Goal: Transaction & Acquisition: Download file/media

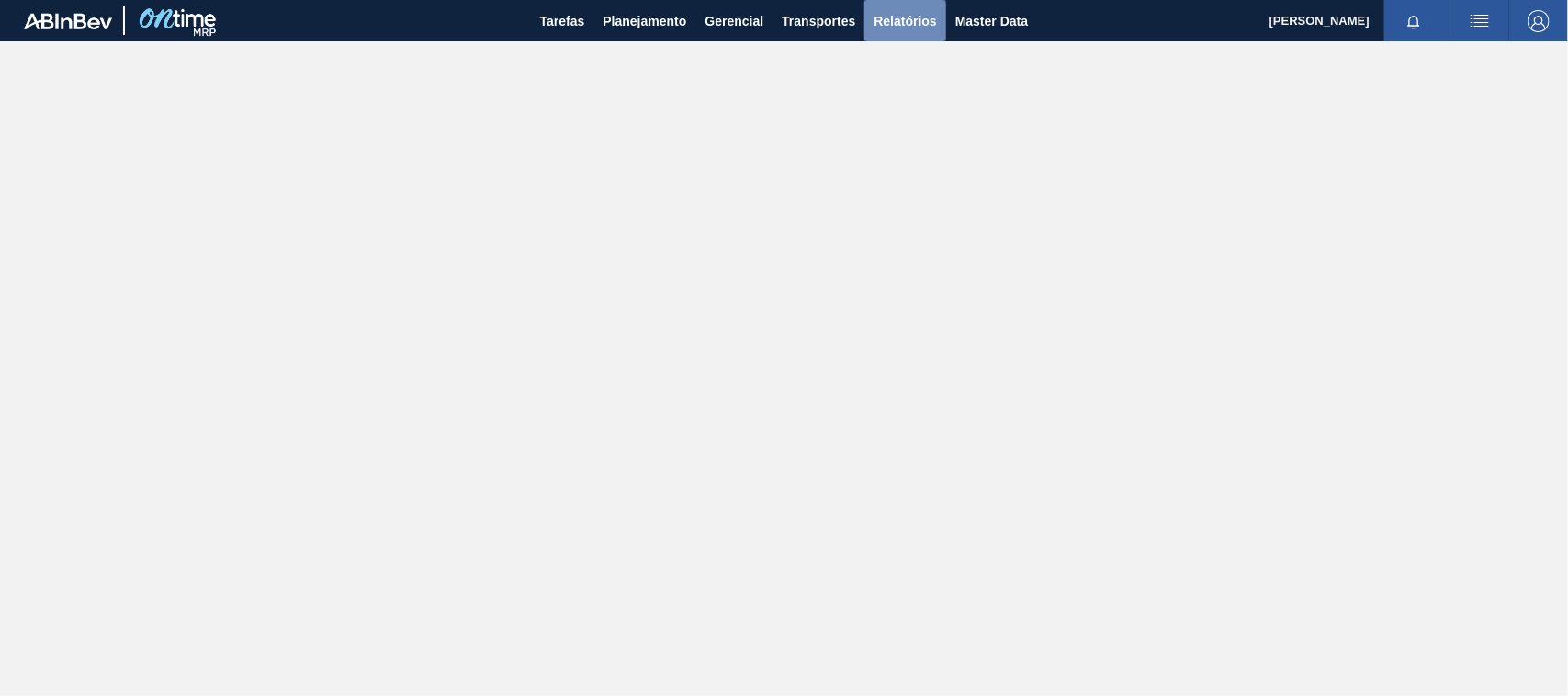
click at [894, 10] on span "Relatórios" at bounding box center [904, 22] width 63 height 23
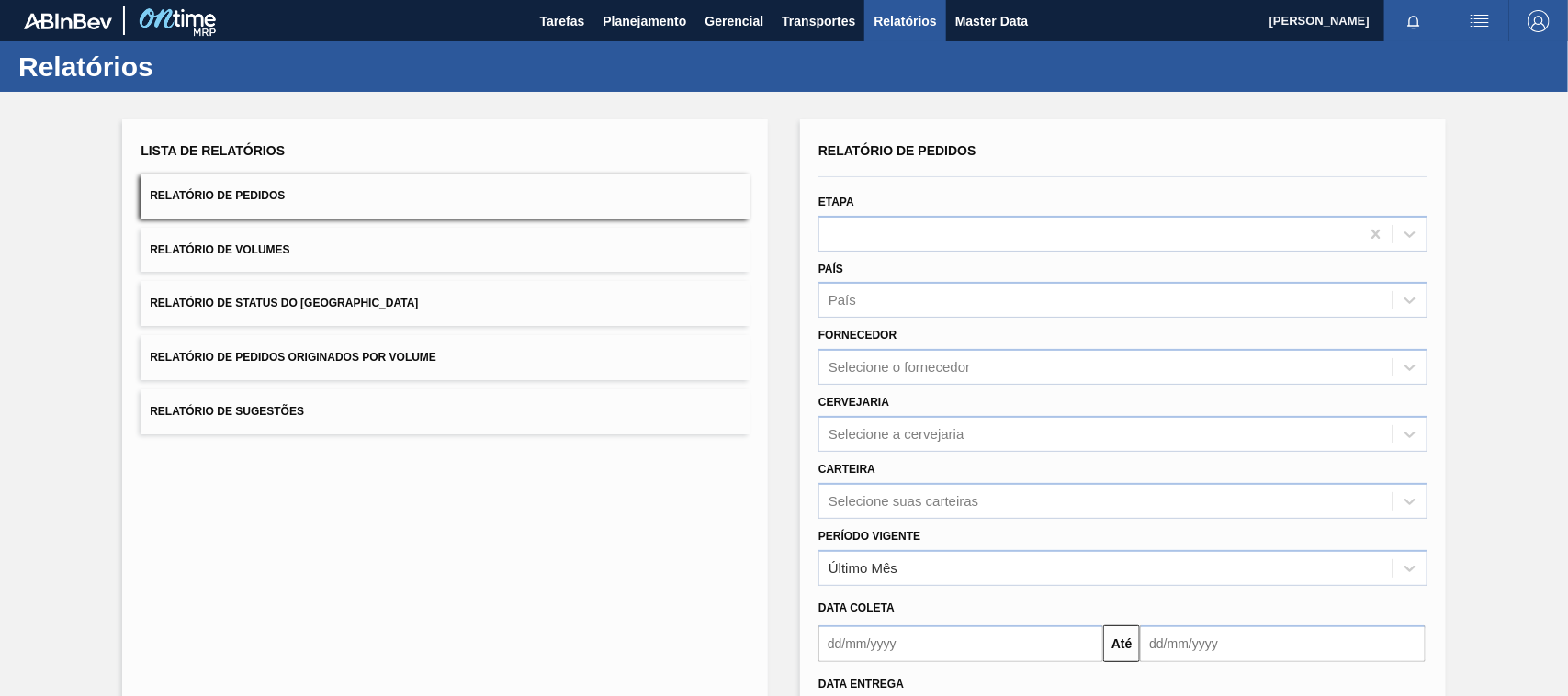
click at [318, 365] on button "Relatório de Pedidos Originados por Volume" at bounding box center [445, 357] width 609 height 45
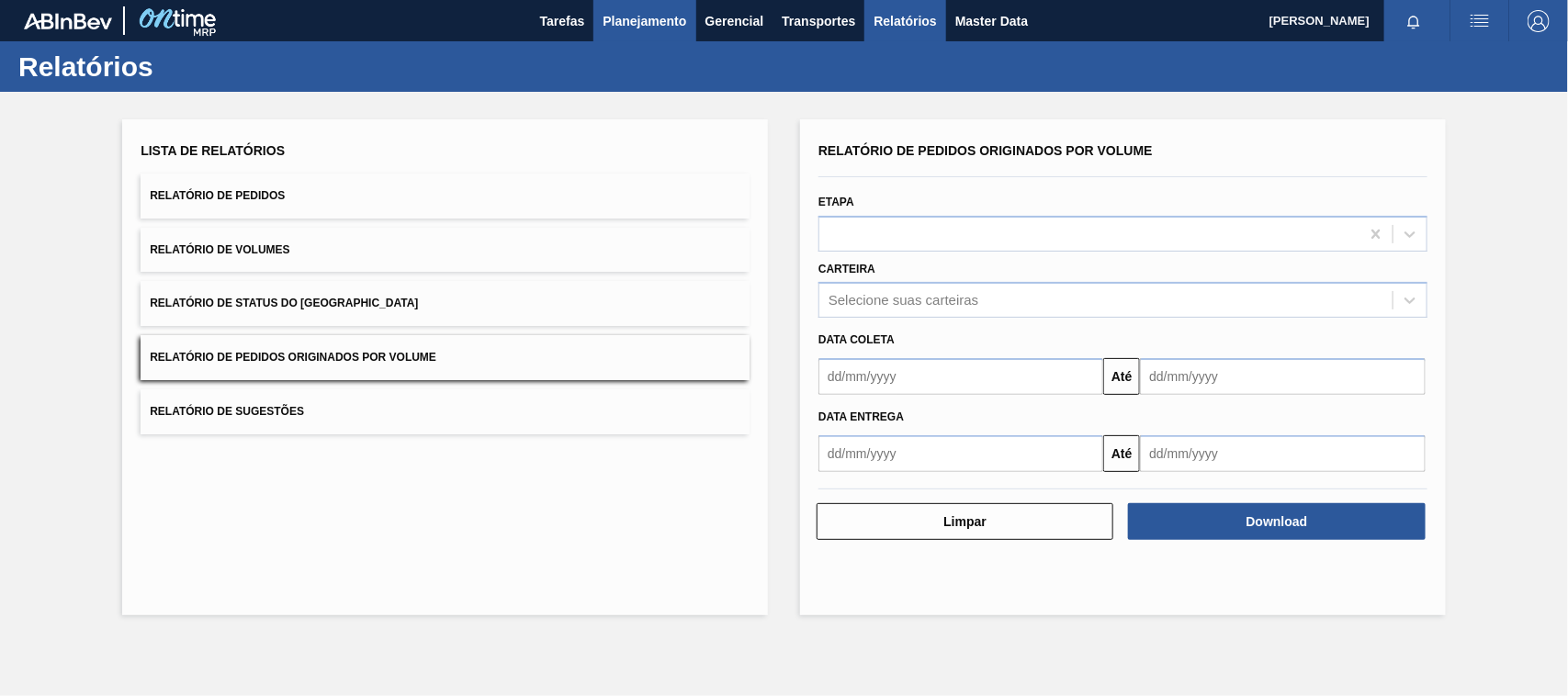
click at [641, 23] on span "Planejamento" at bounding box center [643, 22] width 83 height 23
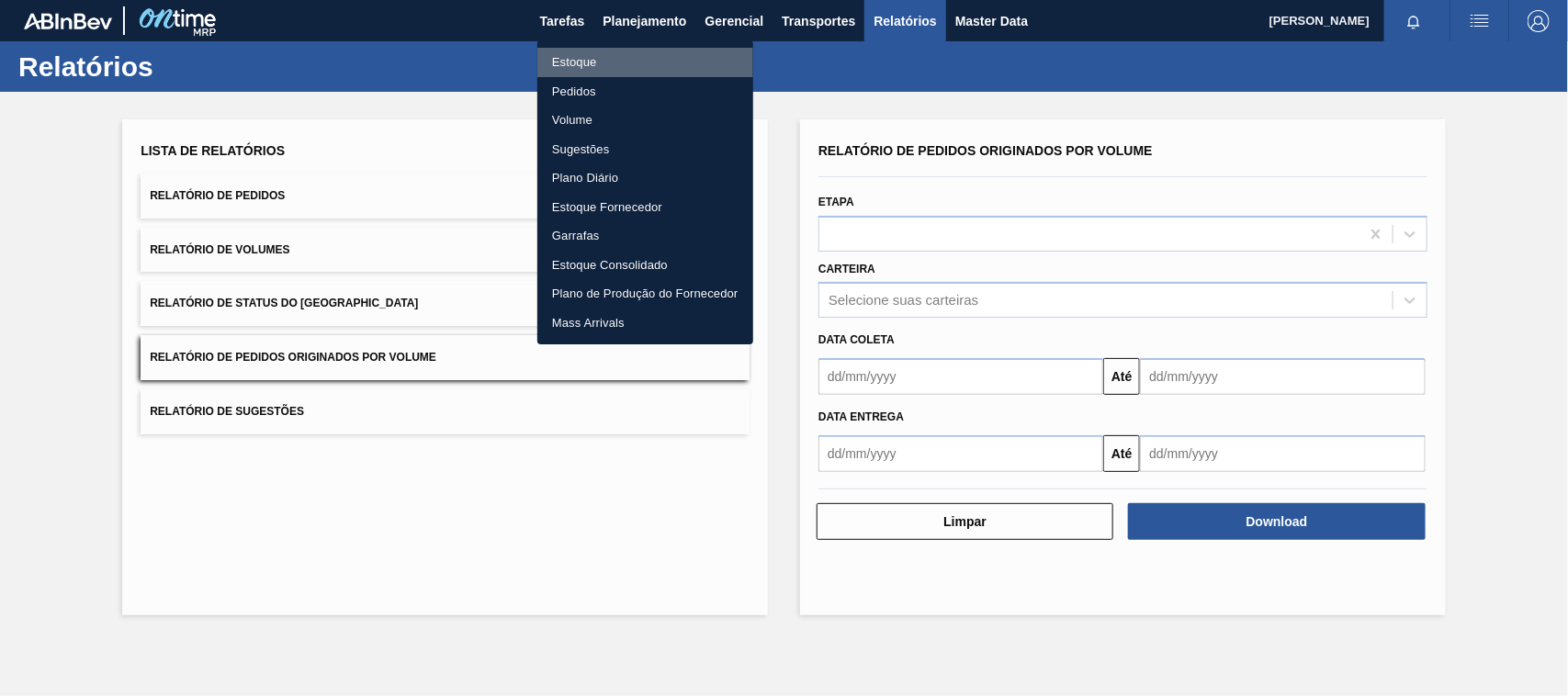
click at [576, 65] on li "Estoque" at bounding box center [645, 62] width 216 height 29
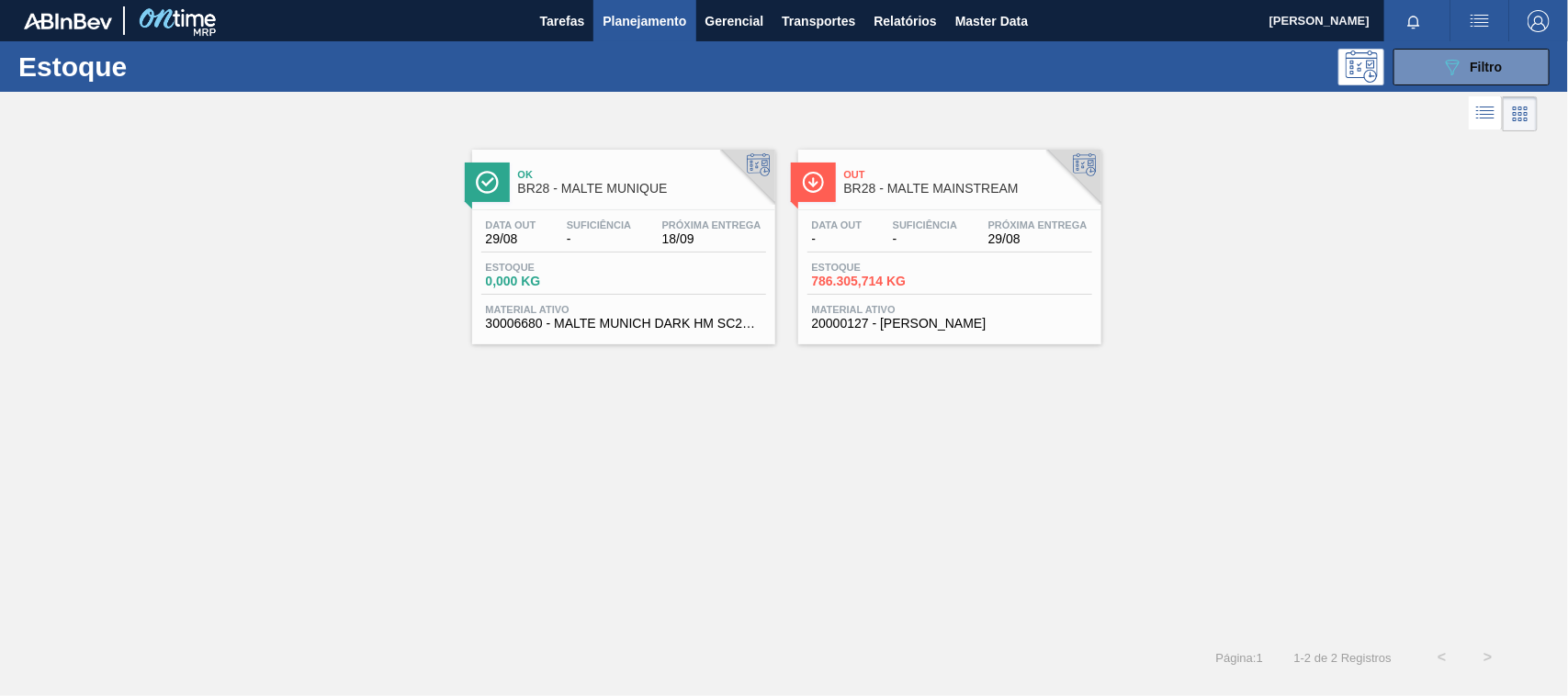
click at [954, 211] on div "Data out - Suficiência - Próxima Entrega 29/08 Estoque 786.305,714 KG Material …" at bounding box center [949, 272] width 303 height 125
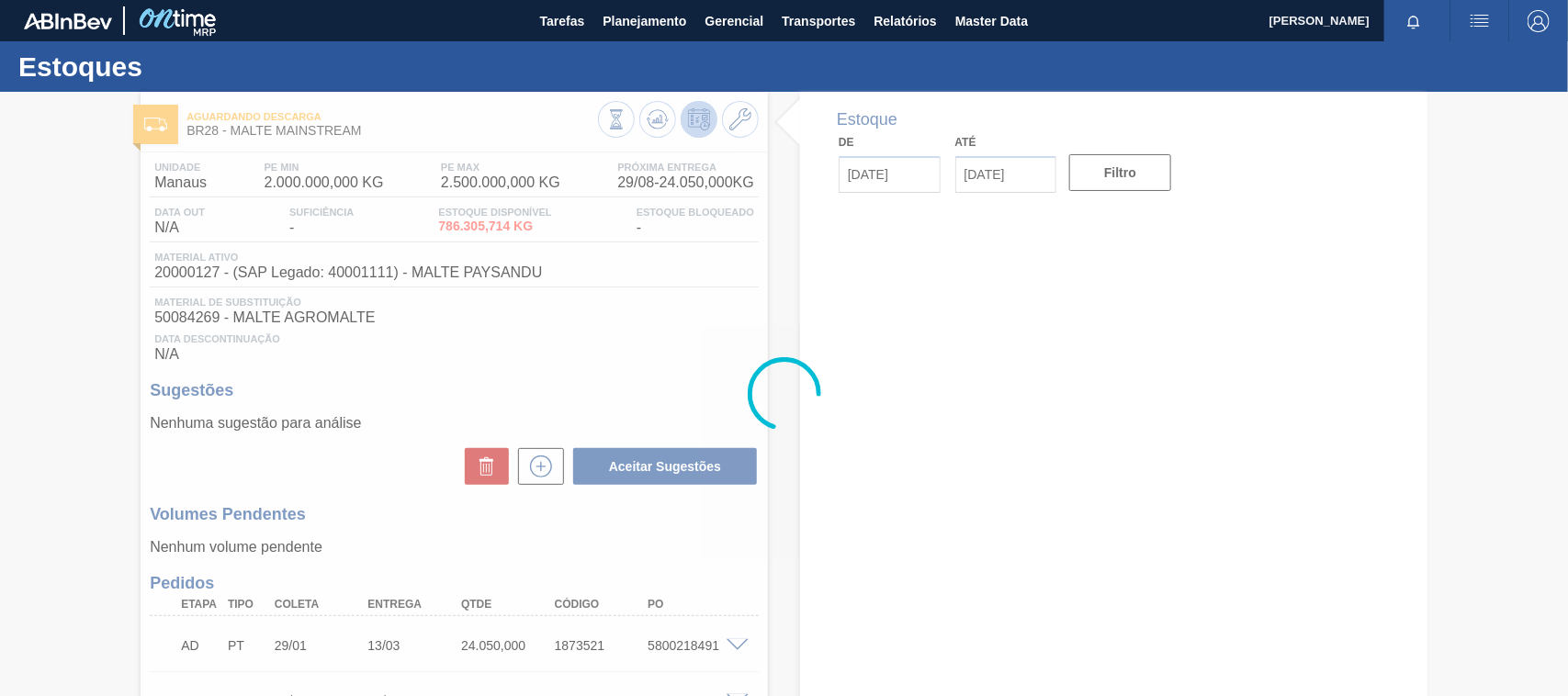
type input "[DATE]"
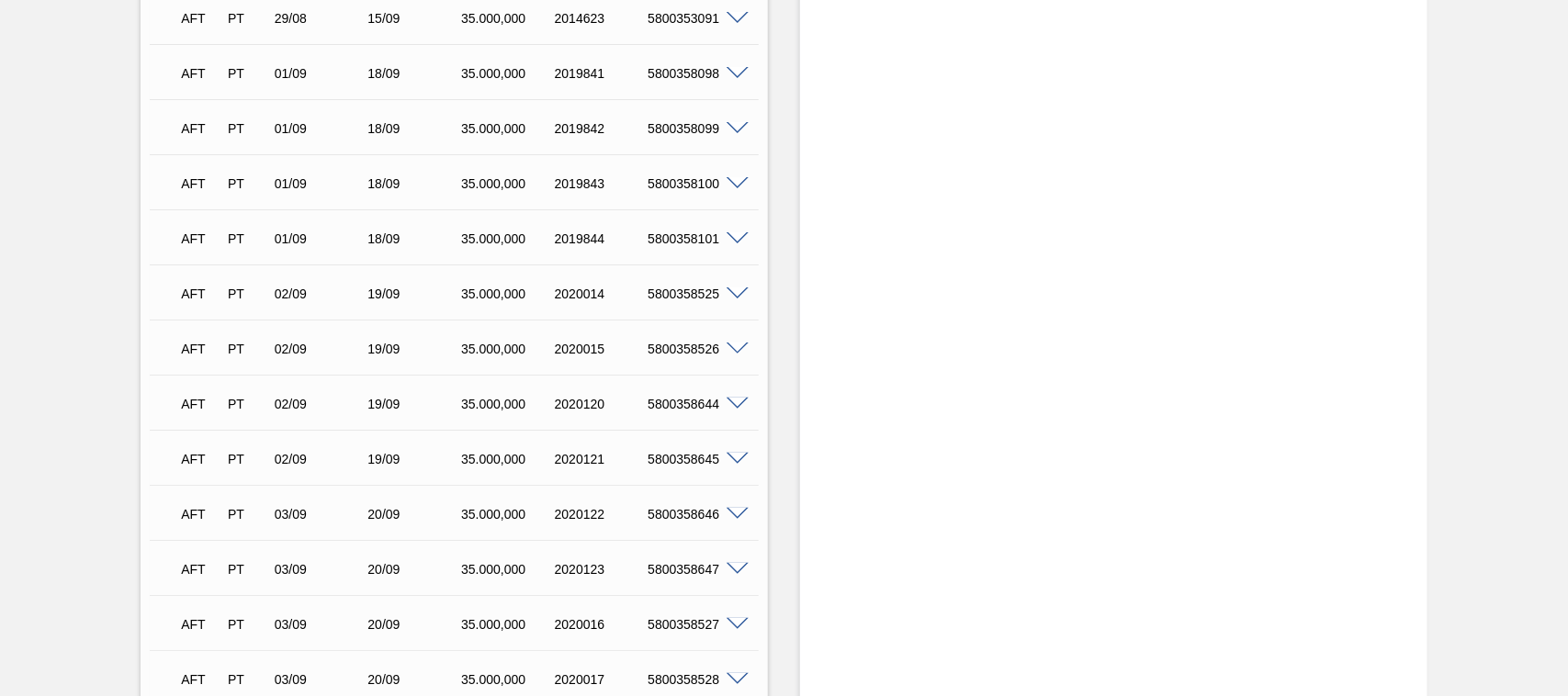
scroll to position [13193, 0]
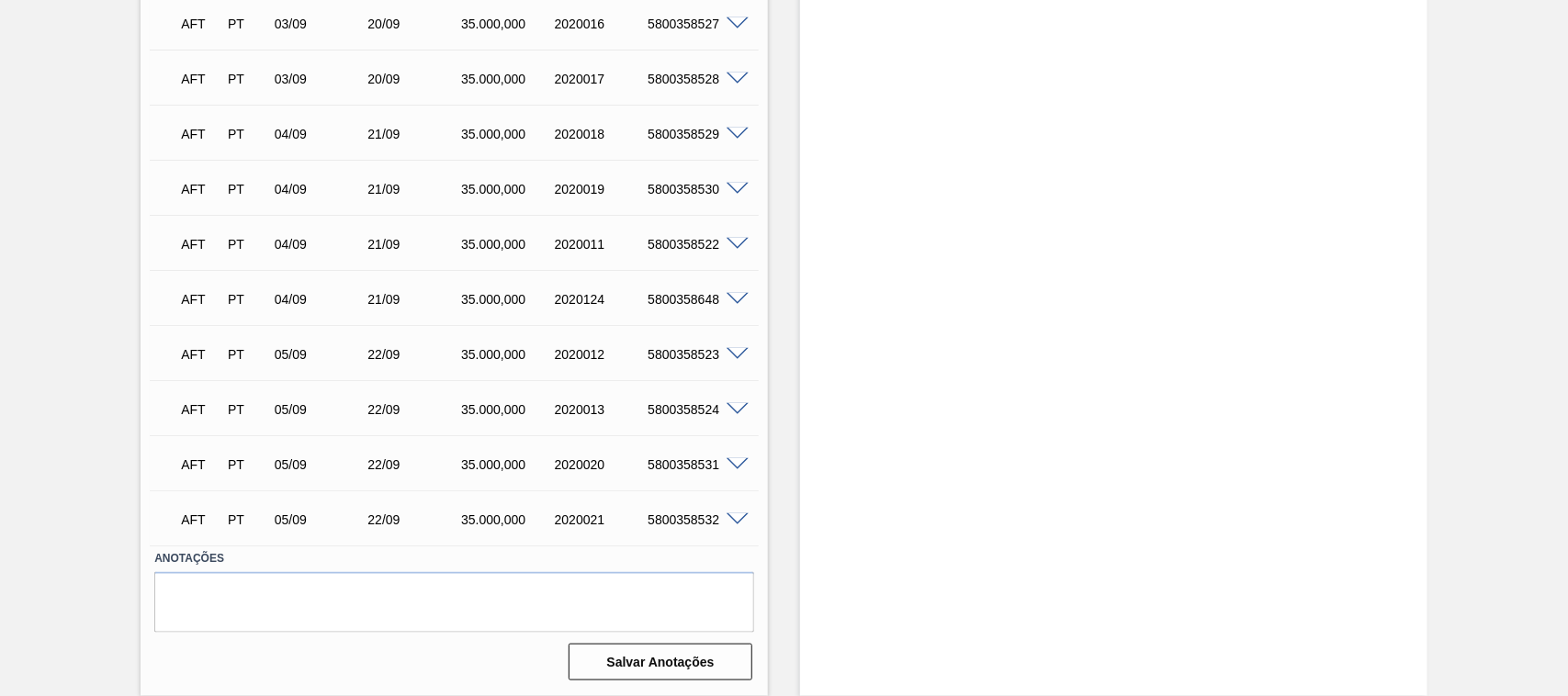
click at [732, 521] on span at bounding box center [738, 520] width 23 height 14
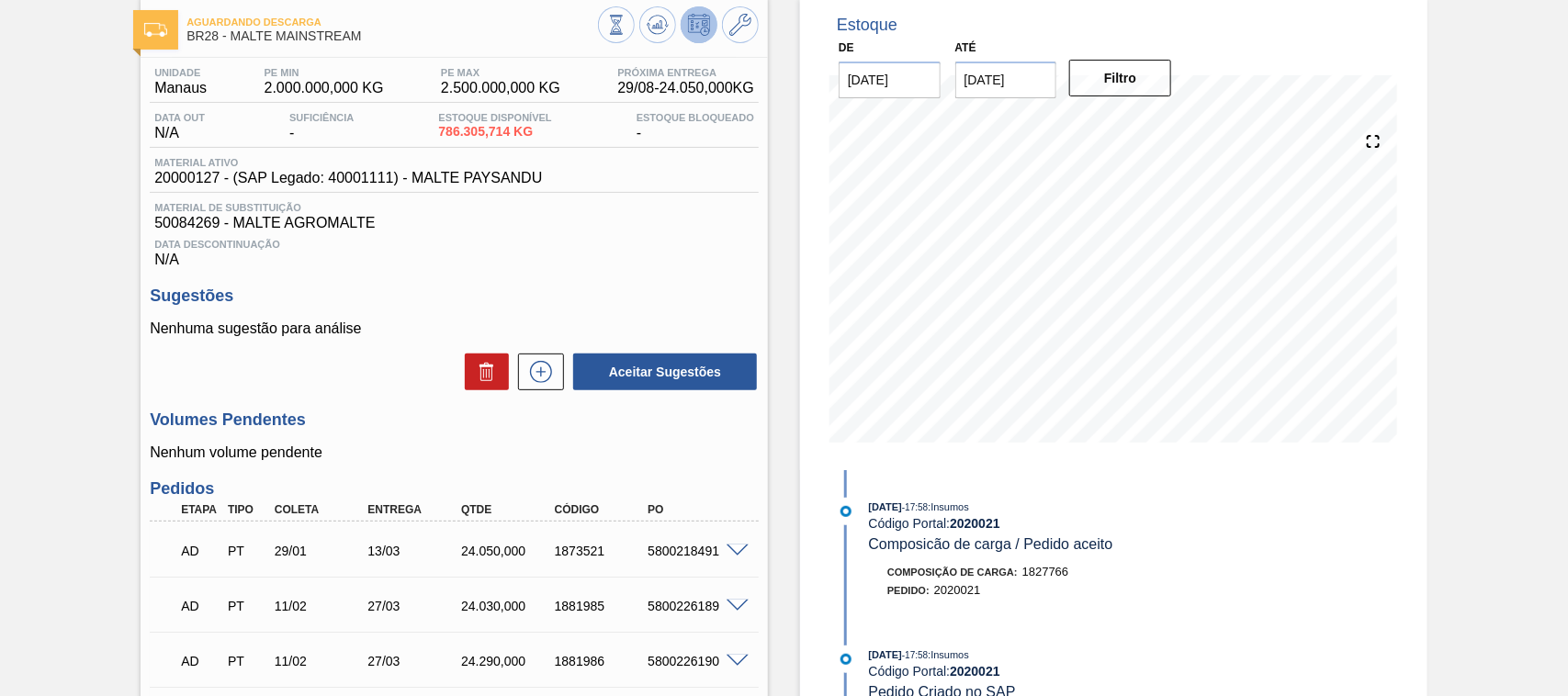
scroll to position [0, 0]
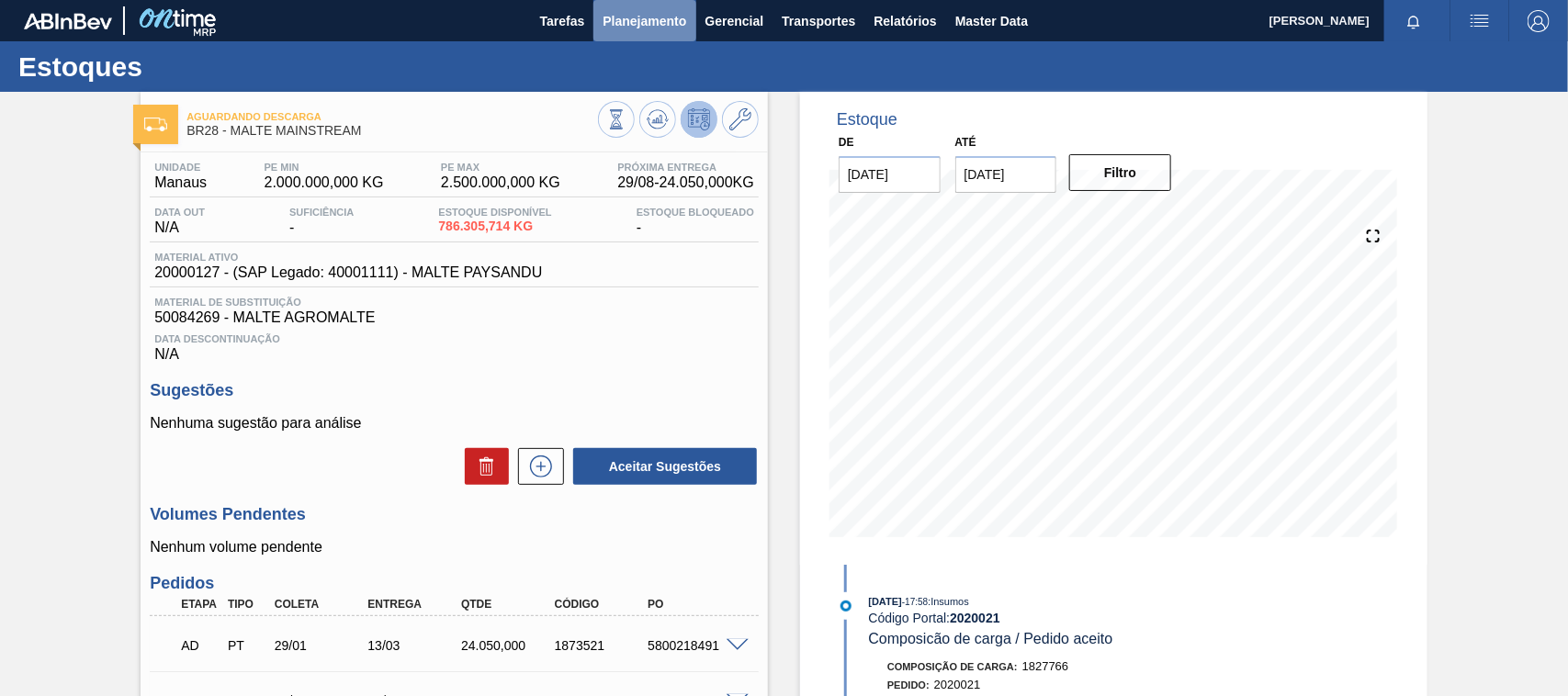
click at [647, 23] on span "Planejamento" at bounding box center [643, 22] width 83 height 23
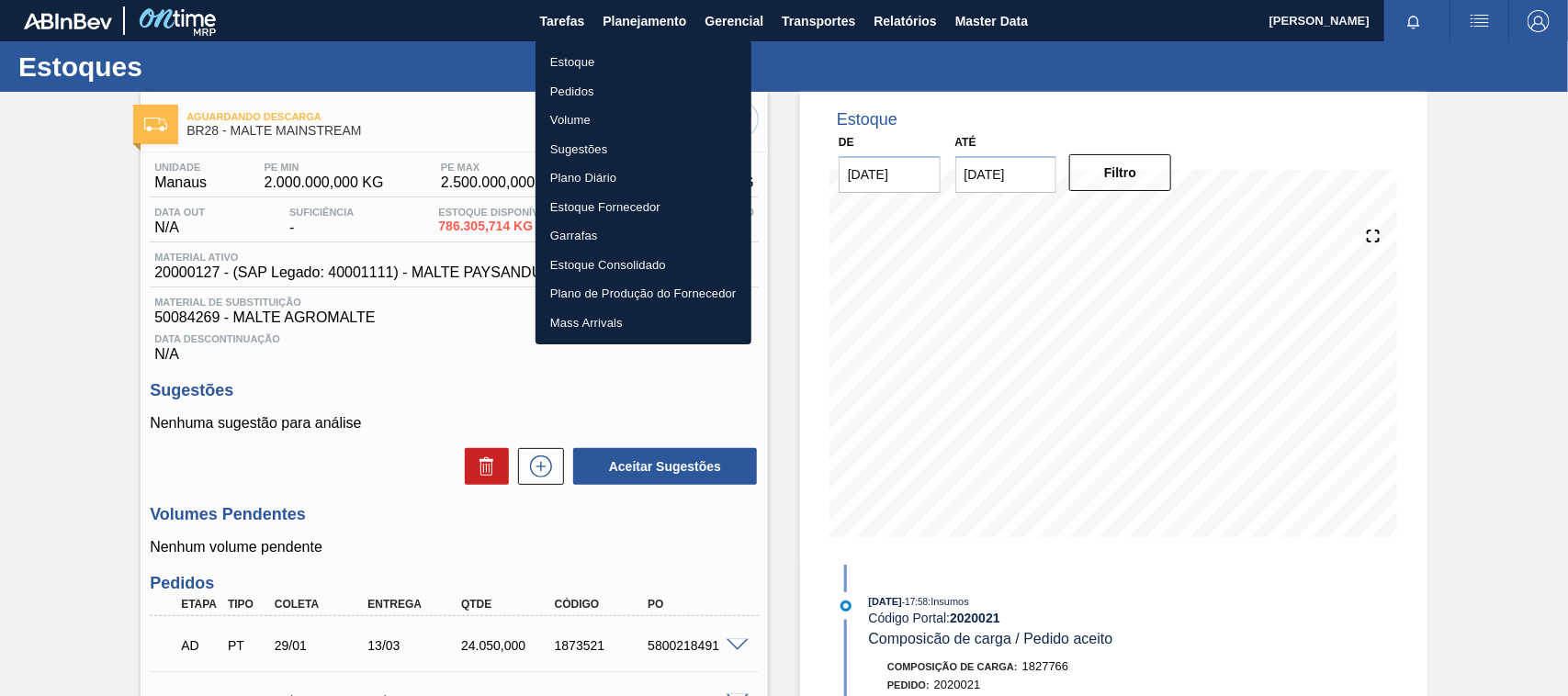
click at [576, 60] on li "Estoque" at bounding box center [643, 62] width 216 height 29
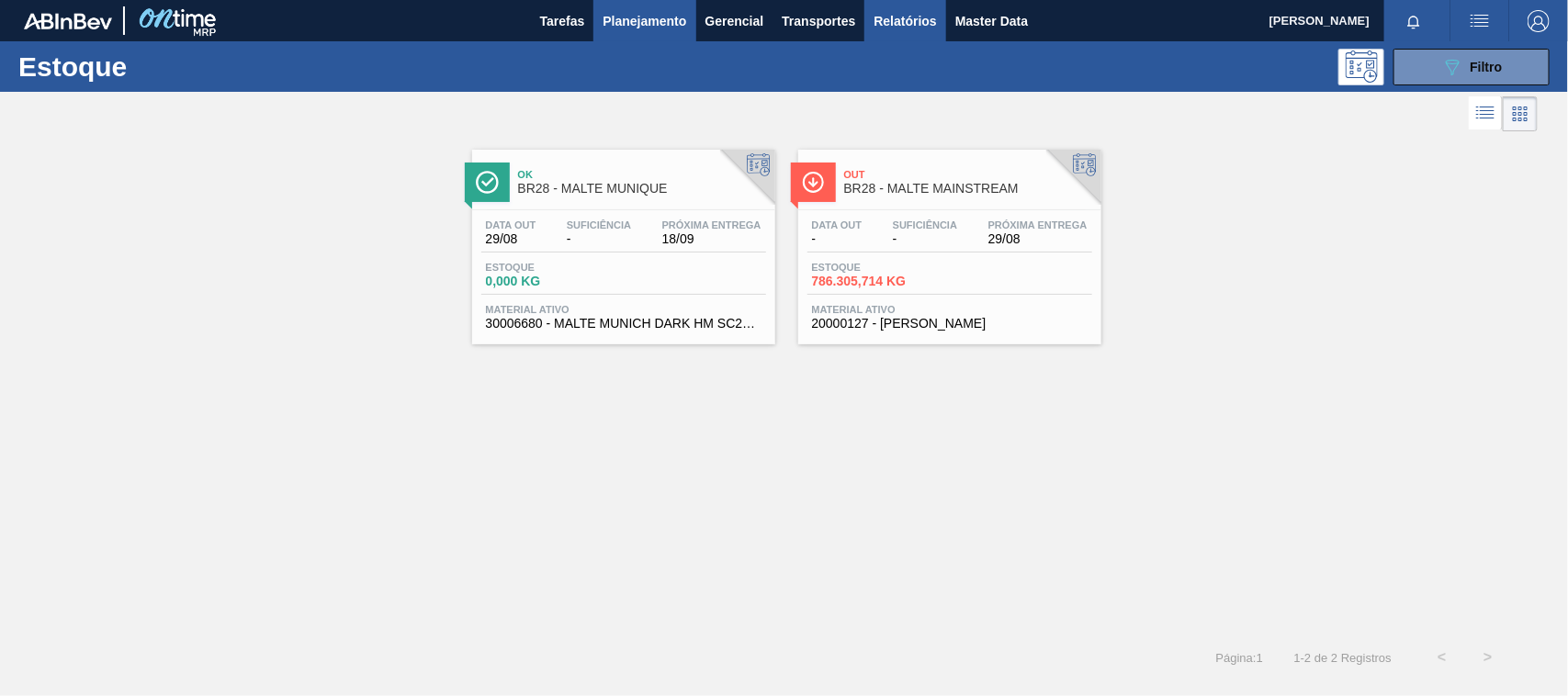
click at [912, 12] on span "Relatórios" at bounding box center [904, 22] width 63 height 23
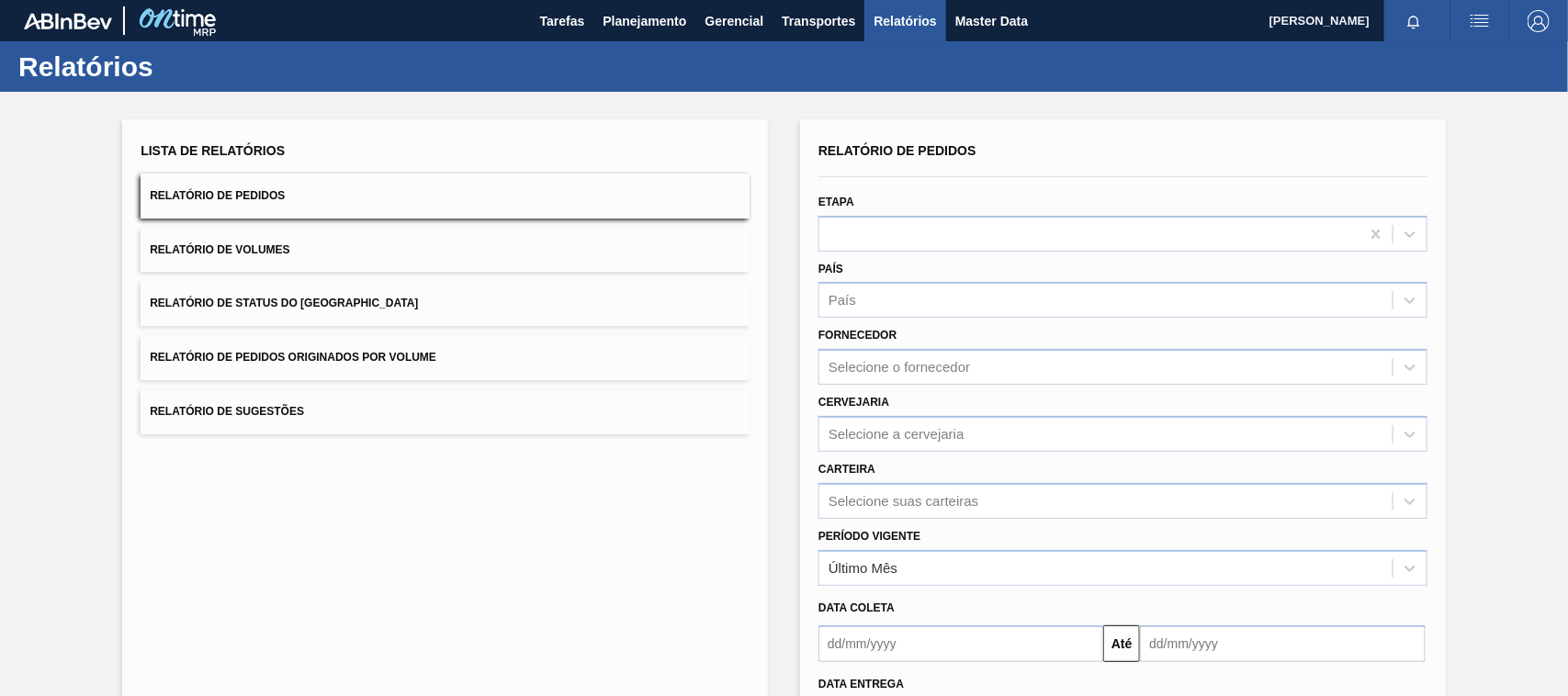
click at [305, 360] on span "Relatório de Pedidos Originados por Volume" at bounding box center [294, 357] width 287 height 13
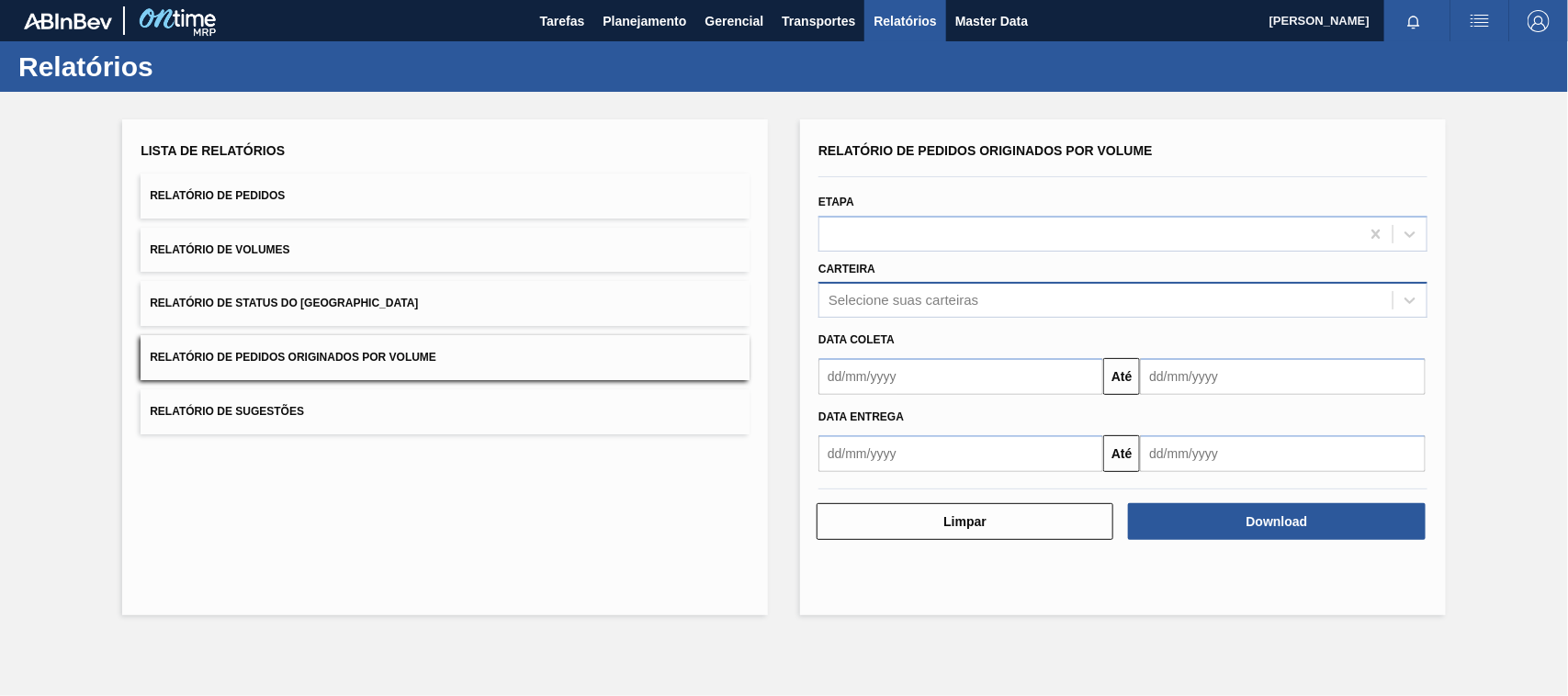
click at [875, 306] on div "Selecione suas carteiras" at bounding box center [903, 300] width 150 height 16
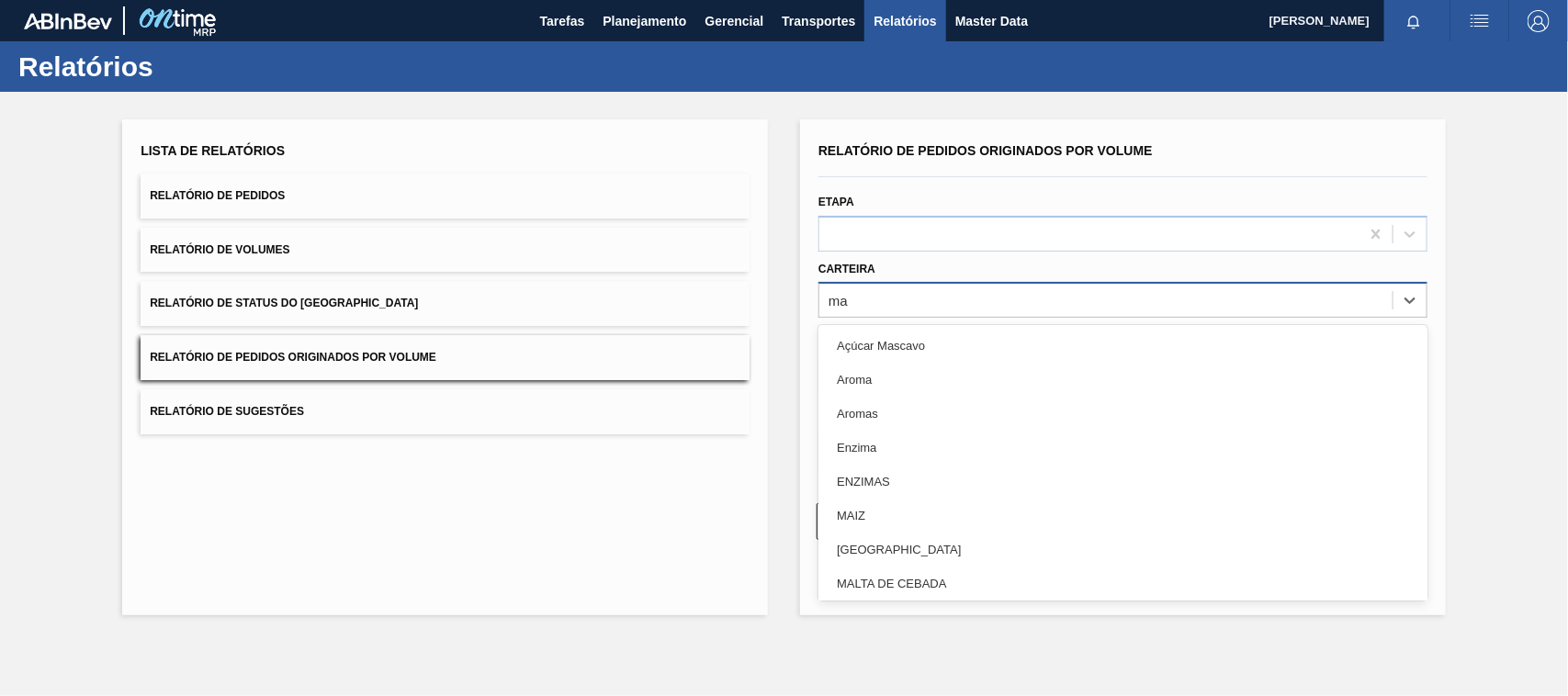
type input "mal"
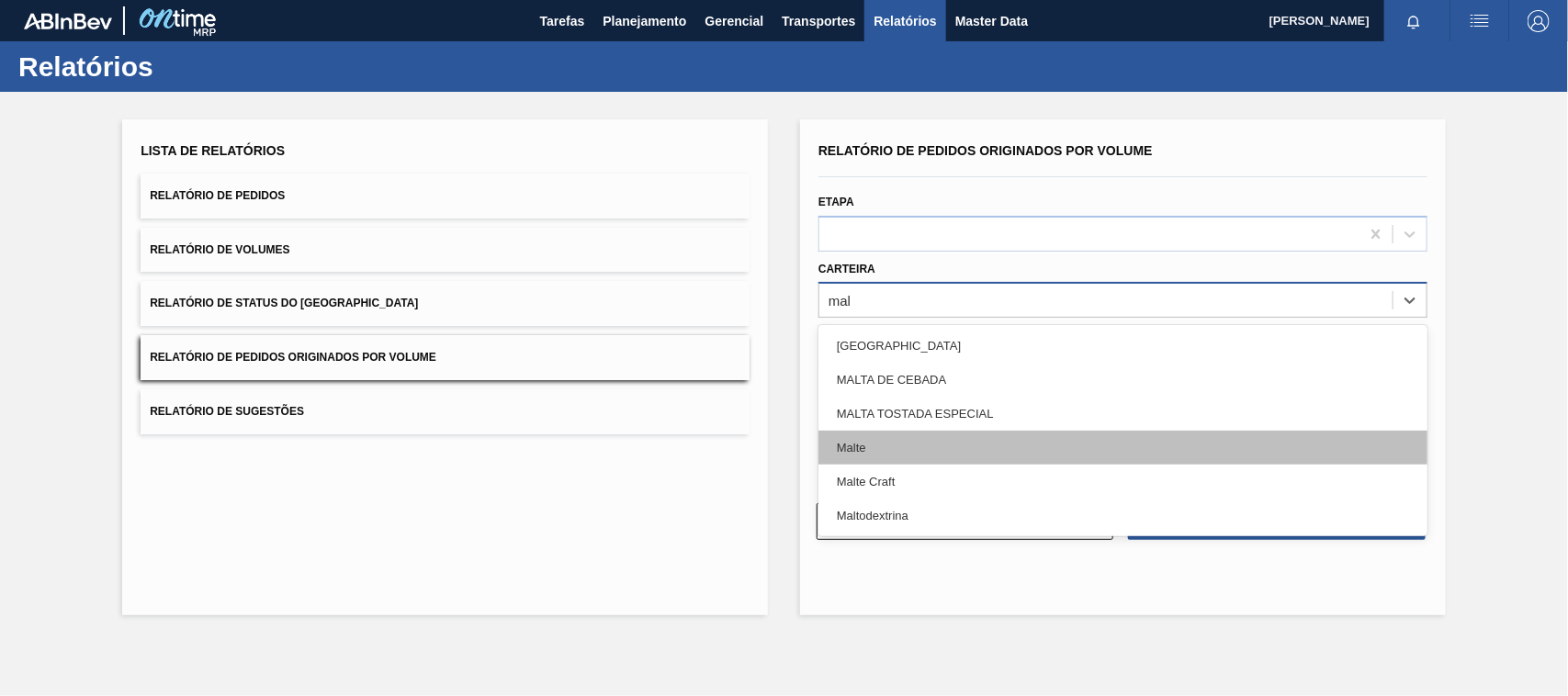
click at [862, 457] on div "Malte" at bounding box center [1123, 447] width 609 height 34
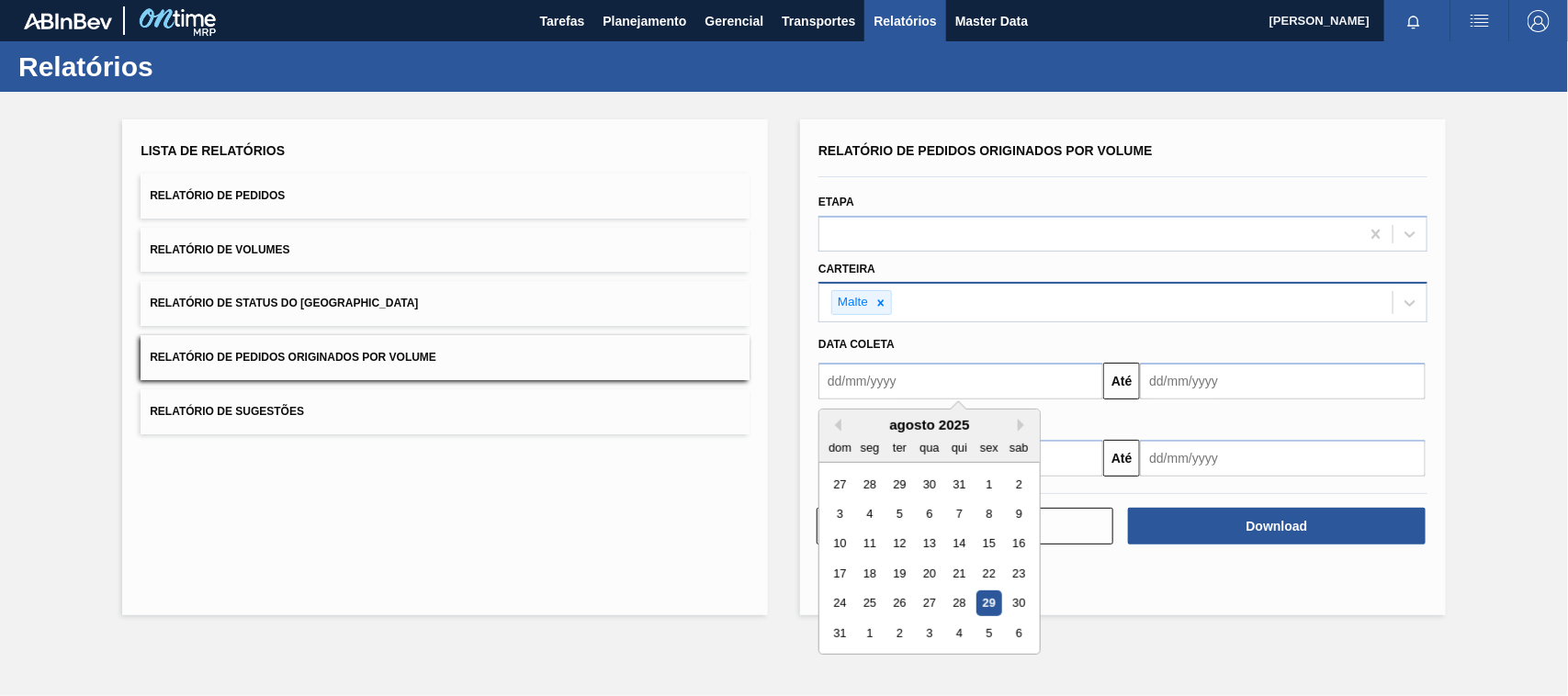
click at [870, 395] on input "text" at bounding box center [961, 381] width 285 height 37
type input "[DATE]"
click at [935, 480] on div "1" at bounding box center [928, 484] width 24 height 24
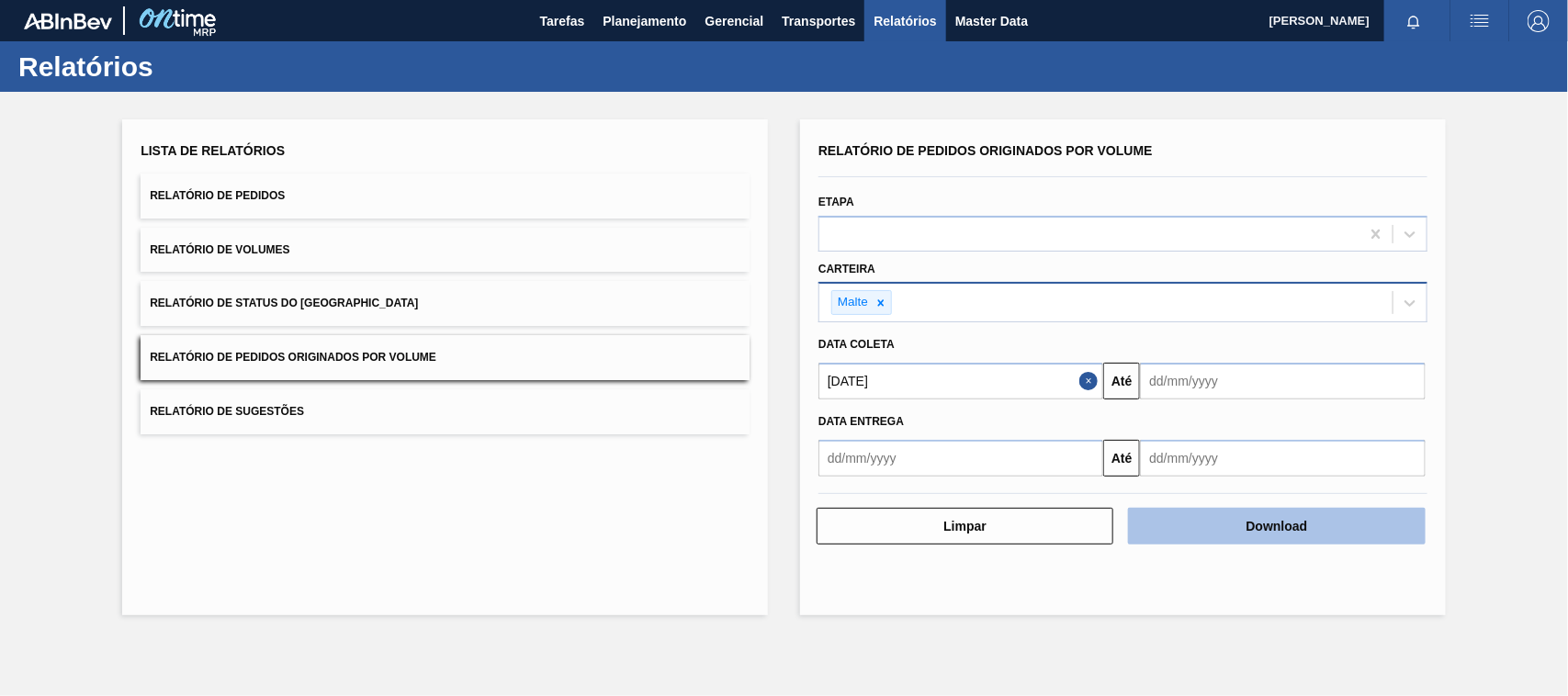
click at [1257, 531] on button "Download" at bounding box center [1276, 526] width 296 height 37
